Goal: Task Accomplishment & Management: Complete application form

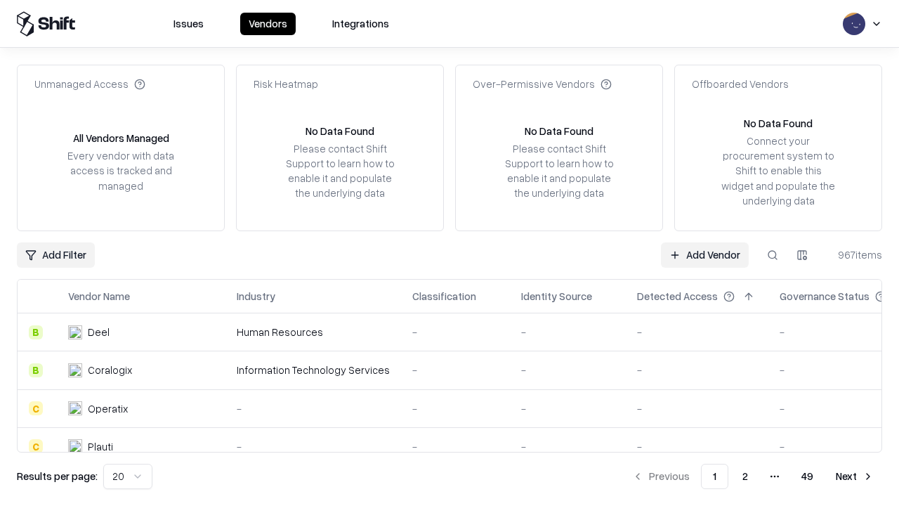
click at [704, 254] on link "Add Vendor" at bounding box center [705, 254] width 88 height 25
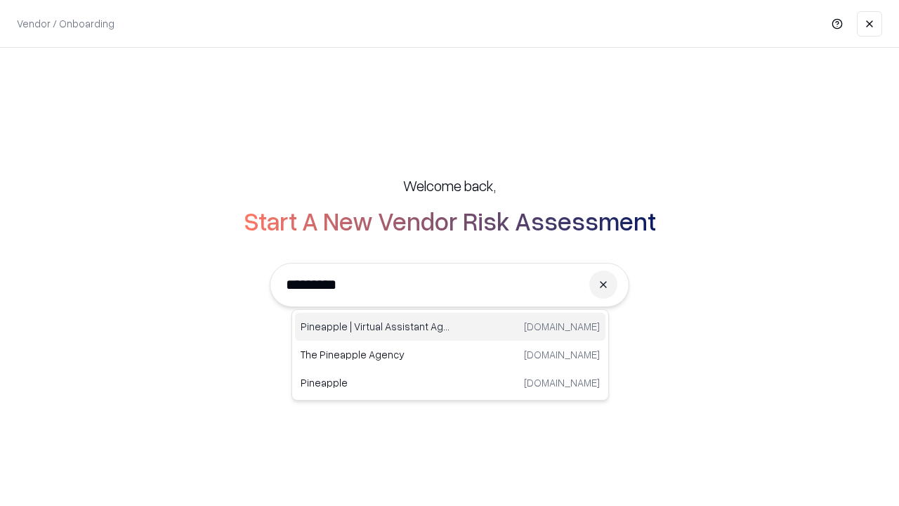
click at [450, 326] on div "Pineapple | Virtual Assistant Agency [DOMAIN_NAME]" at bounding box center [450, 326] width 310 height 28
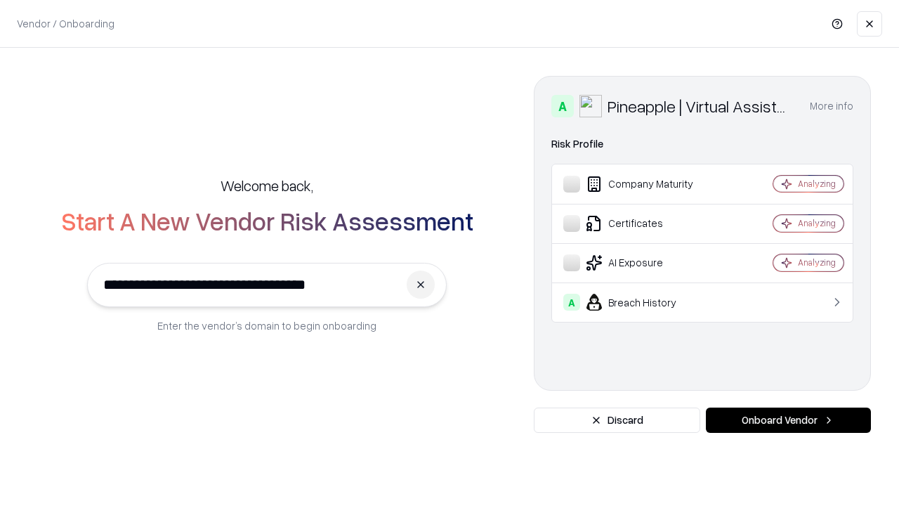
type input "**********"
click at [788, 420] on button "Onboard Vendor" at bounding box center [788, 419] width 165 height 25
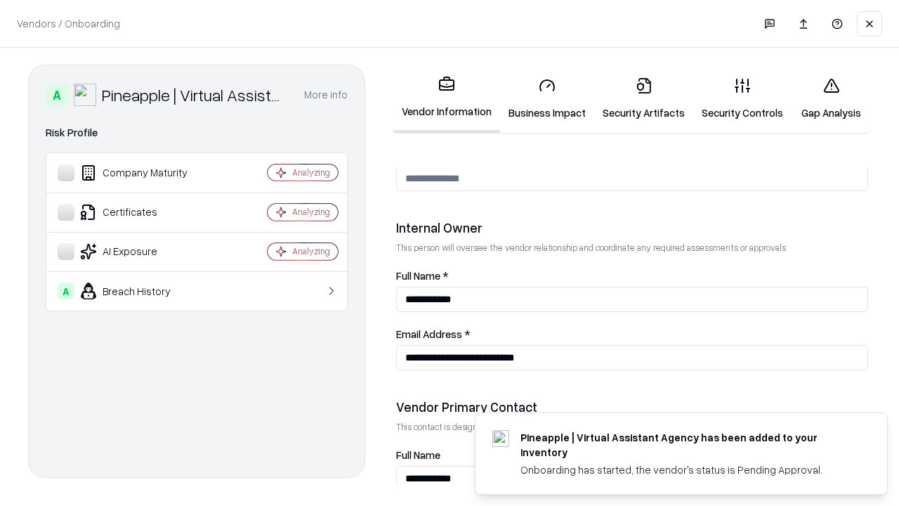
scroll to position [727, 0]
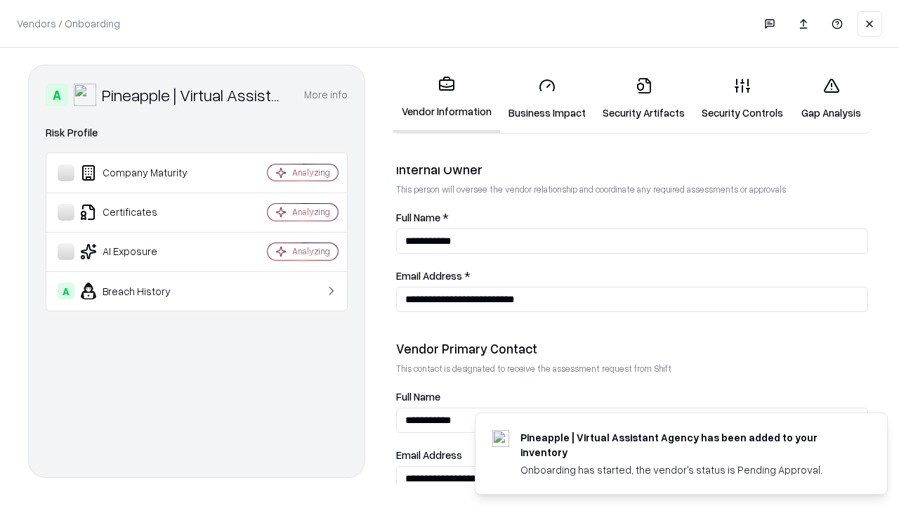
click at [547, 98] on link "Business Impact" at bounding box center [547, 98] width 94 height 65
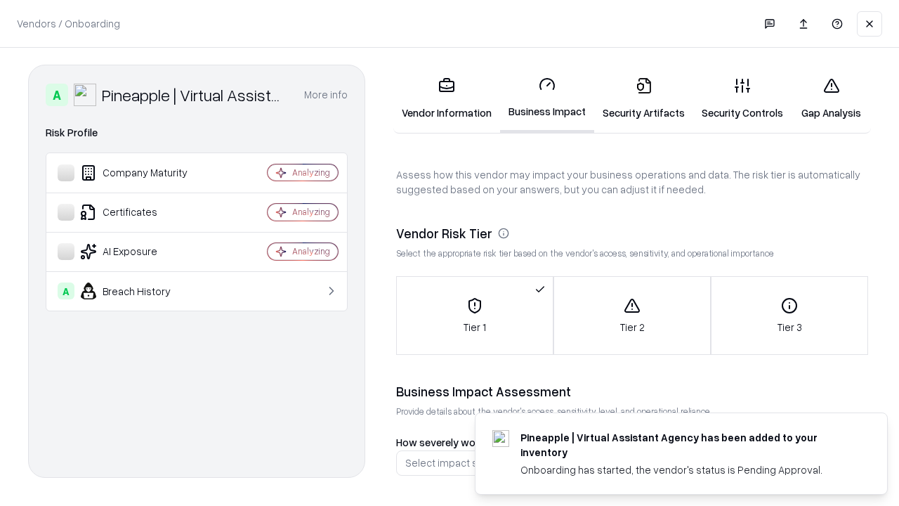
click at [643, 98] on link "Security Artifacts" at bounding box center [643, 98] width 99 height 65
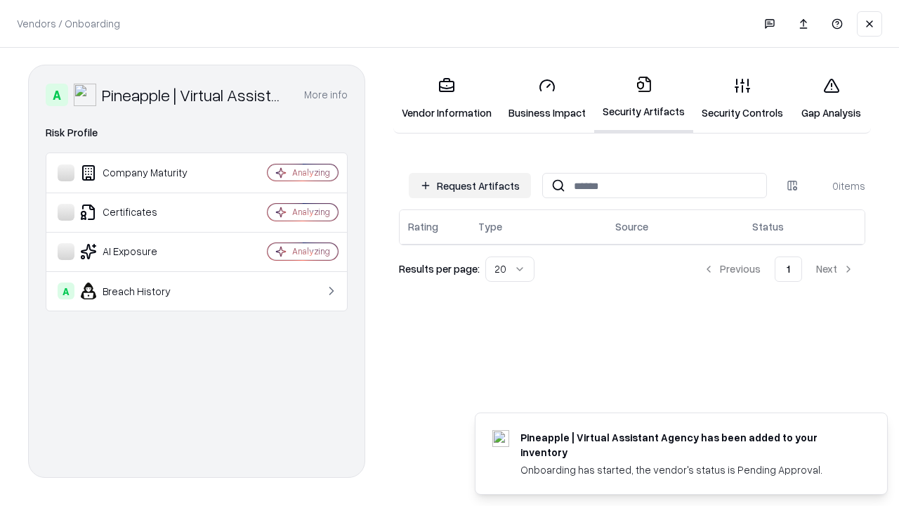
click at [470, 185] on button "Request Artifacts" at bounding box center [470, 185] width 122 height 25
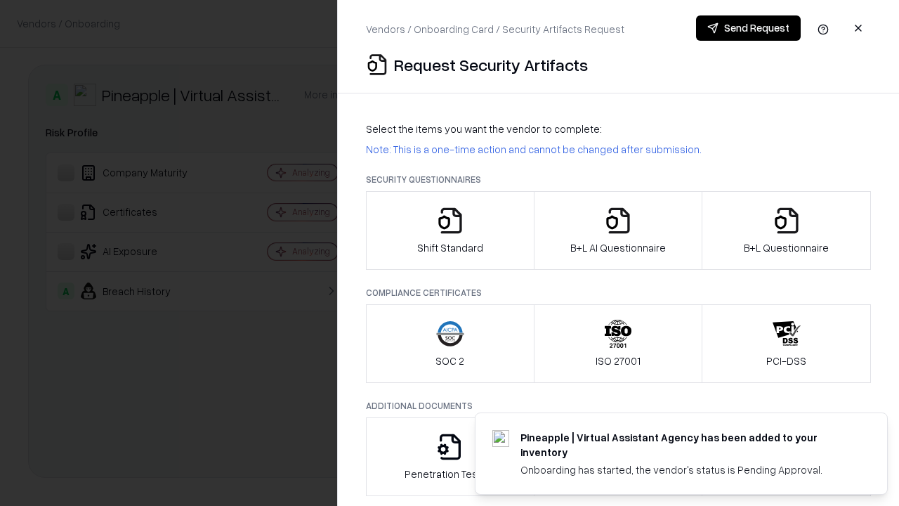
click at [449, 230] on icon "button" at bounding box center [450, 220] width 28 height 28
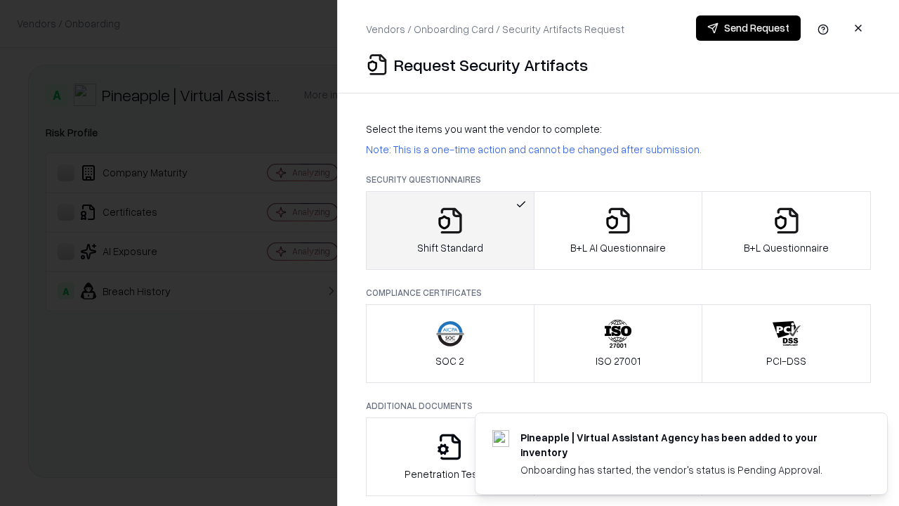
click at [748, 28] on button "Send Request" at bounding box center [748, 27] width 105 height 25
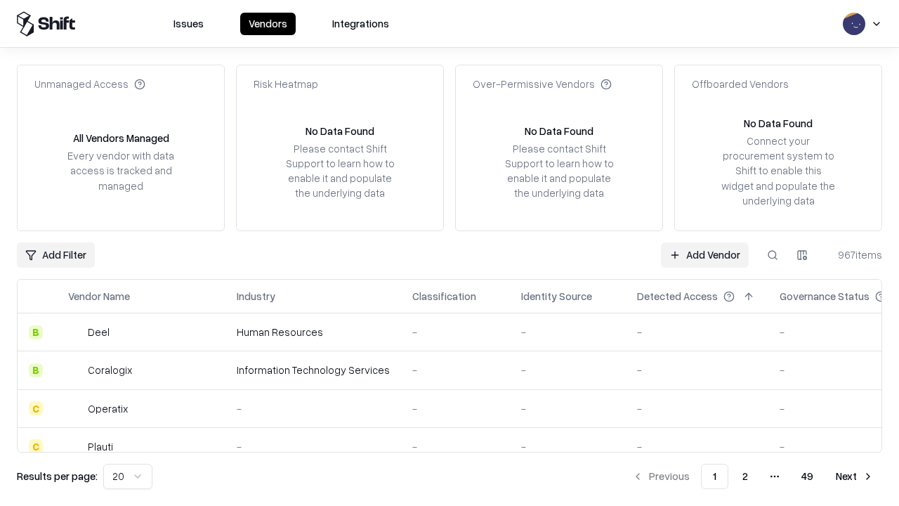
click at [772, 254] on button at bounding box center [772, 254] width 25 height 25
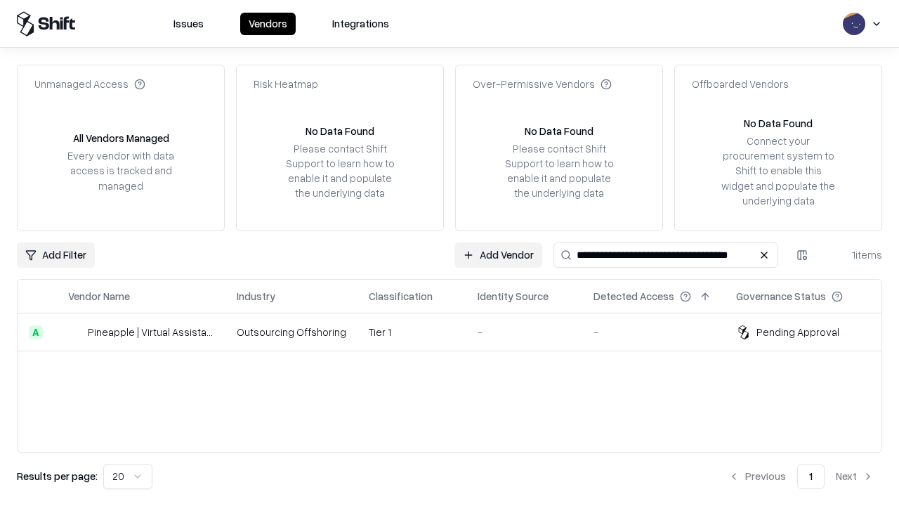
type input "**********"
click at [458, 331] on td "Tier 1" at bounding box center [411, 332] width 109 height 38
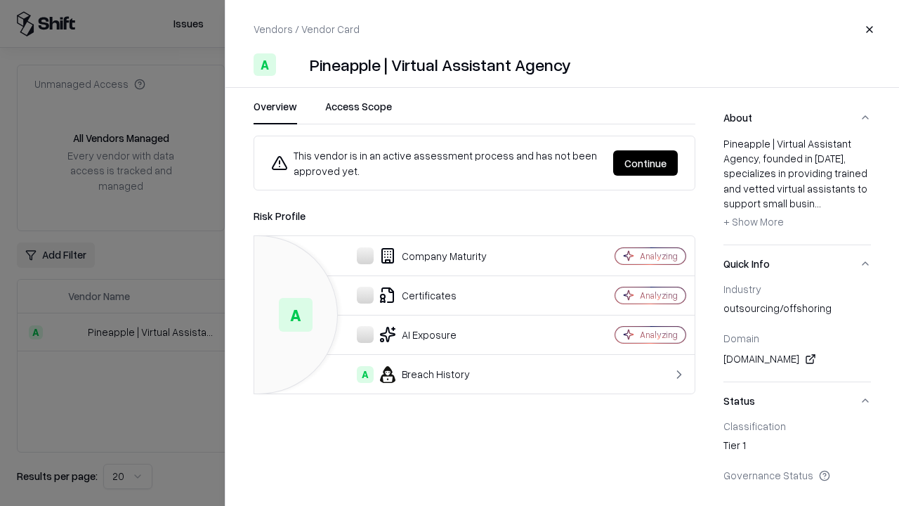
click at [645, 163] on button "Continue" at bounding box center [645, 162] width 65 height 25
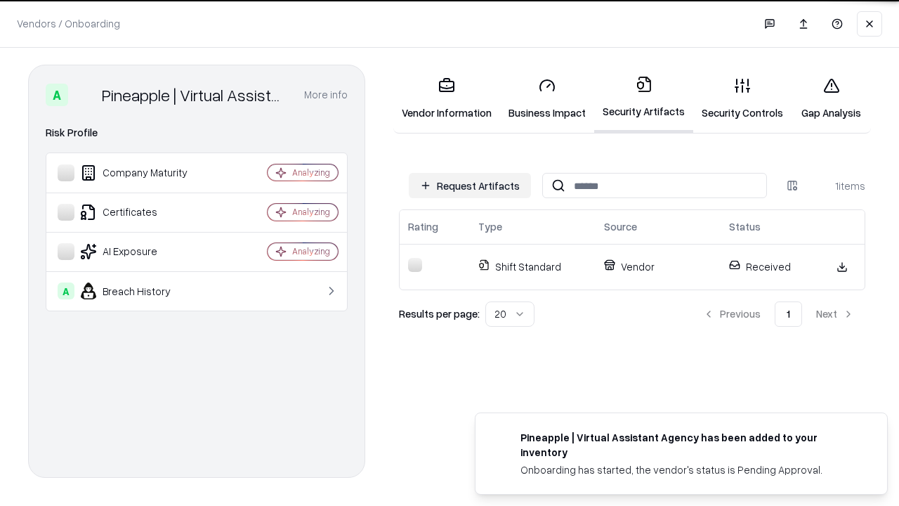
click at [831, 98] on link "Gap Analysis" at bounding box center [830, 98] width 79 height 65
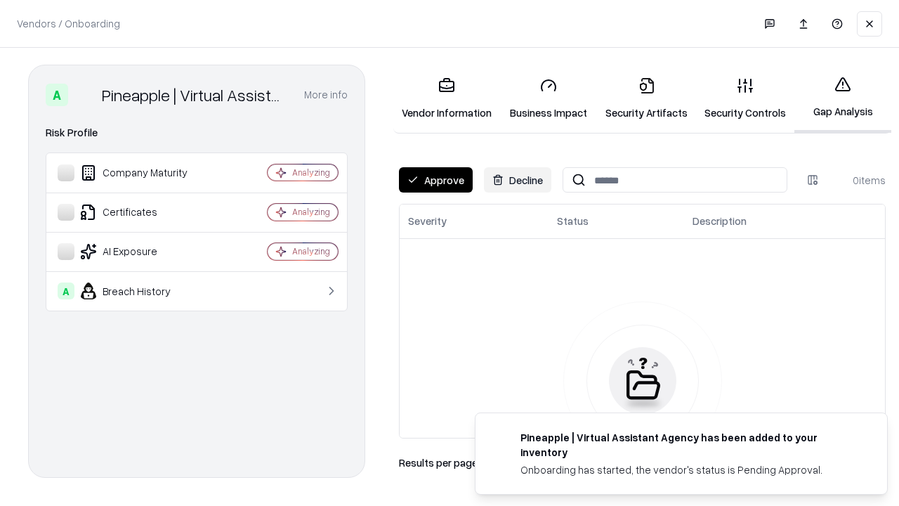
click at [435, 180] on button "Approve" at bounding box center [436, 179] width 74 height 25
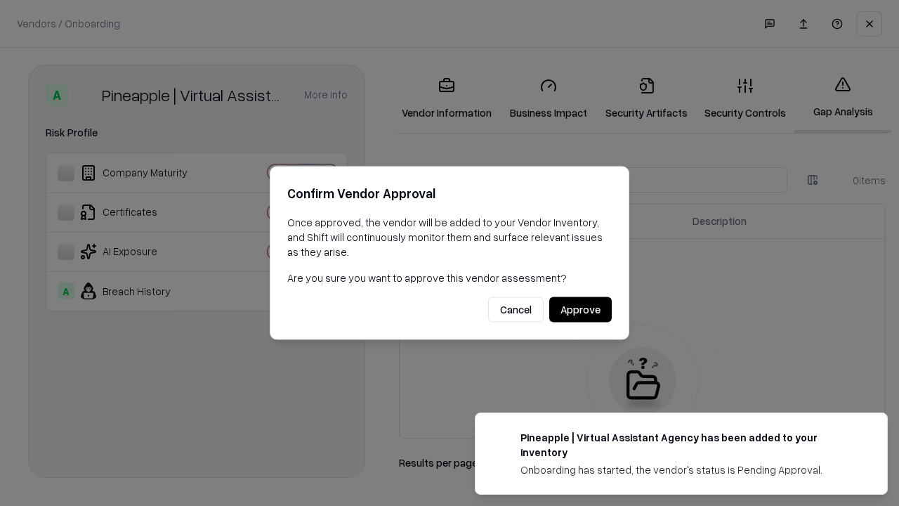
click at [580, 309] on button "Approve" at bounding box center [580, 309] width 62 height 25
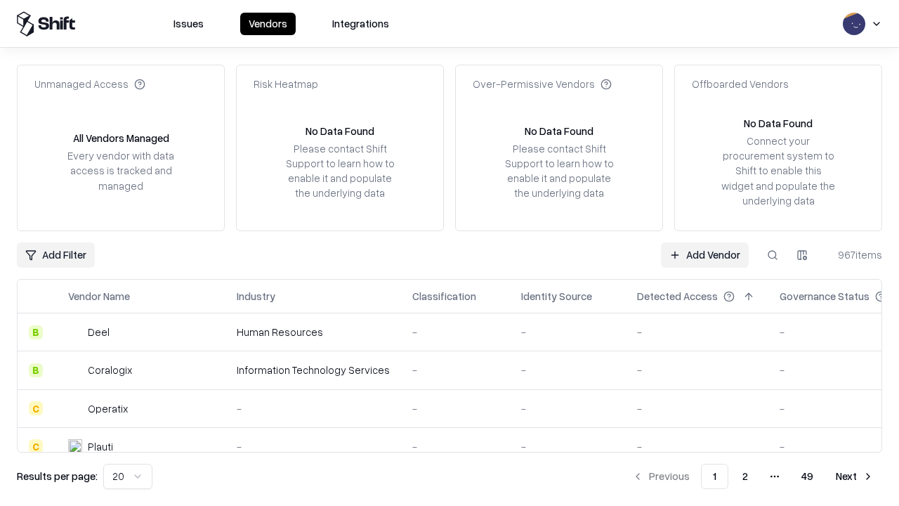
type input "**********"
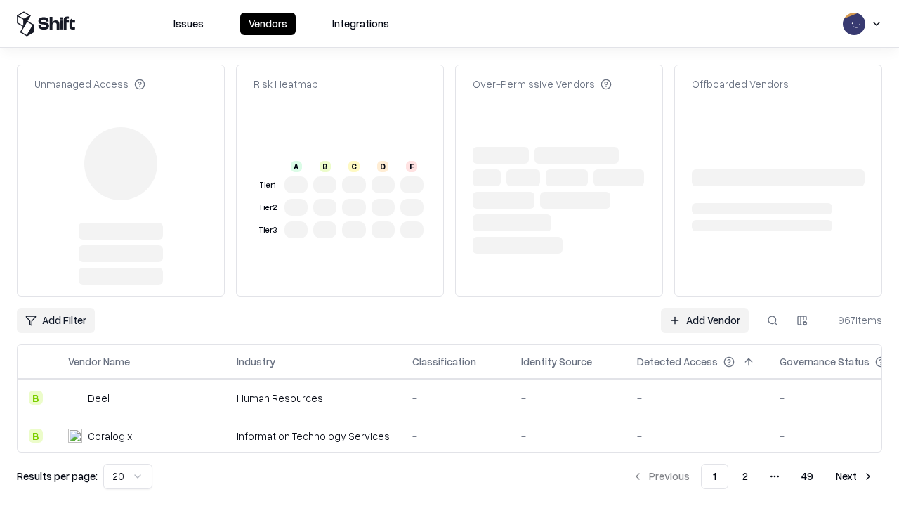
click at [704, 308] on link "Add Vendor" at bounding box center [705, 320] width 88 height 25
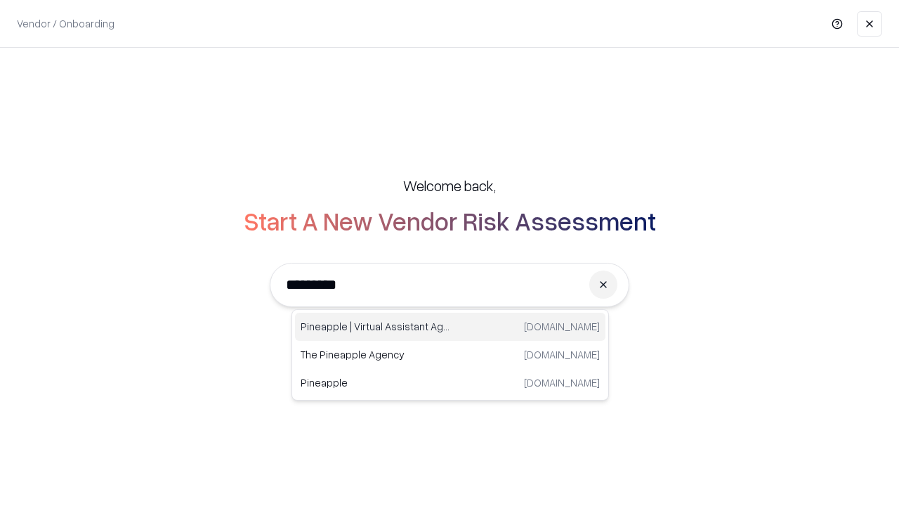
click at [450, 326] on div "Pineapple | Virtual Assistant Agency trypineapple.com" at bounding box center [450, 326] width 310 height 28
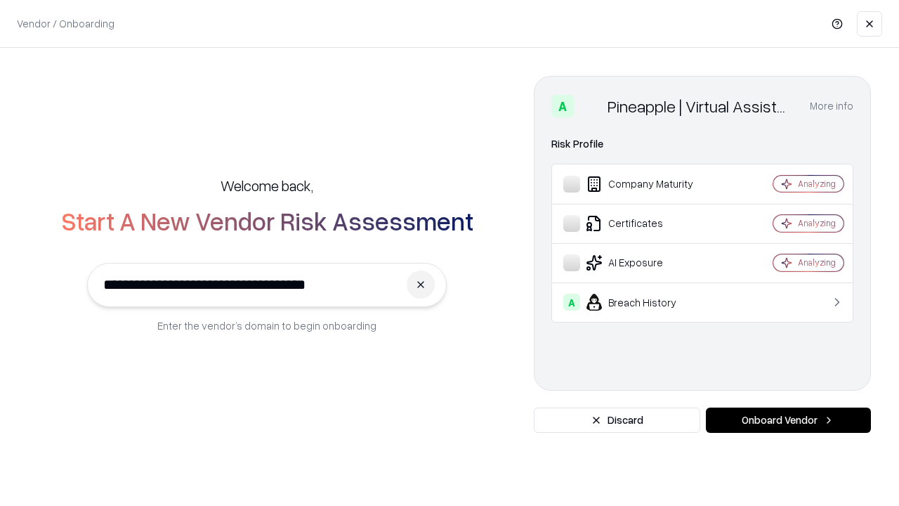
type input "**********"
click at [788, 420] on button "Onboard Vendor" at bounding box center [788, 419] width 165 height 25
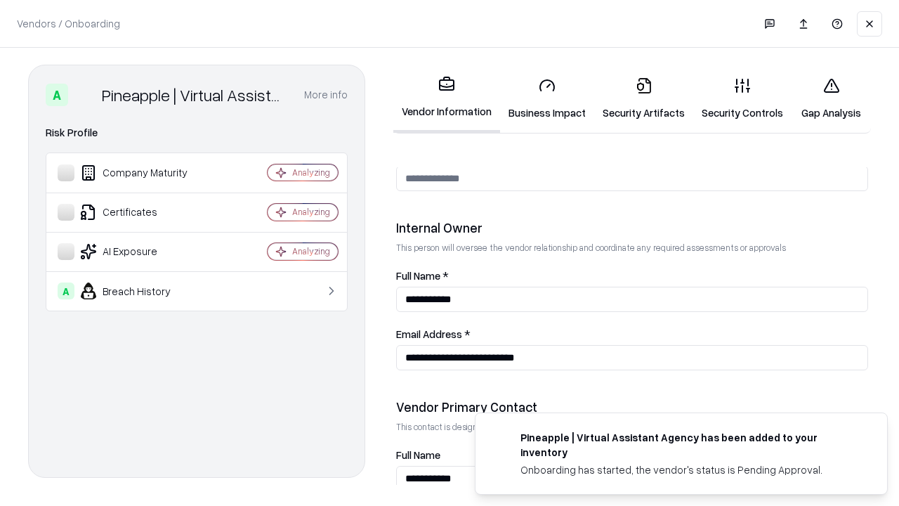
scroll to position [727, 0]
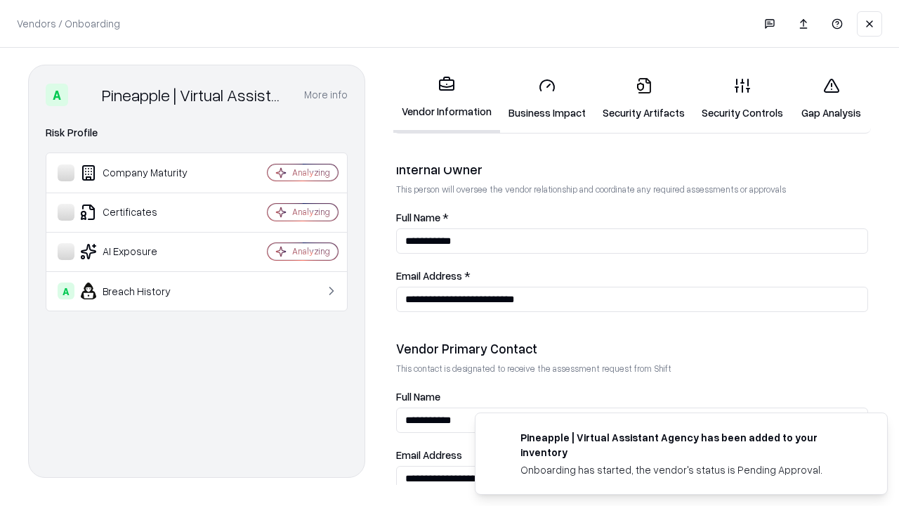
click at [831, 98] on link "Gap Analysis" at bounding box center [830, 98] width 79 height 65
